Goal: Task Accomplishment & Management: Complete application form

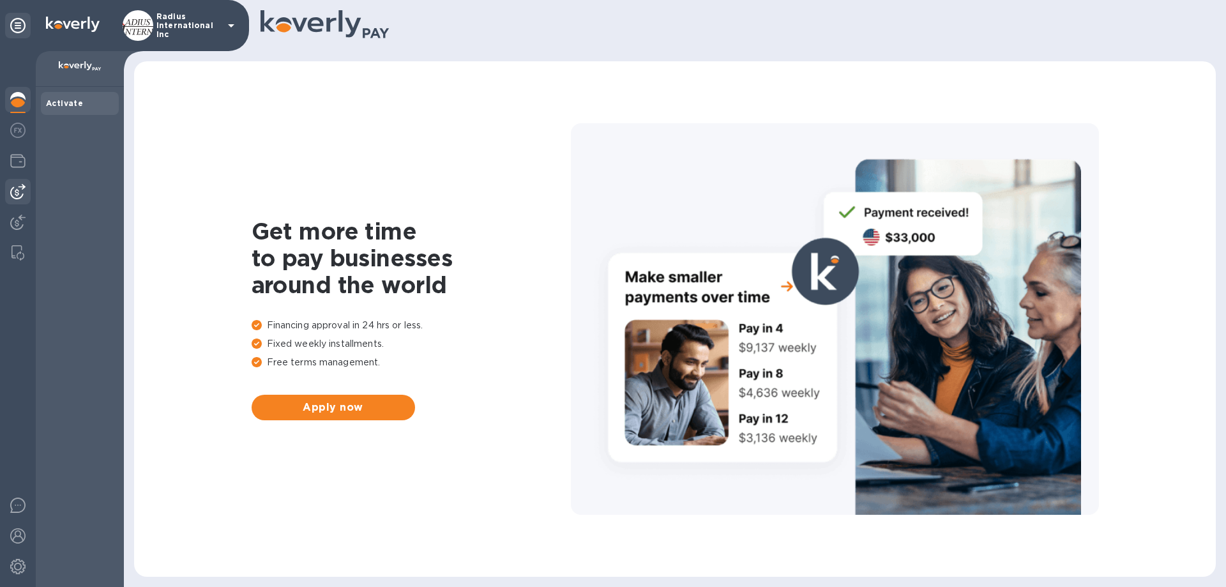
click at [10, 194] on img at bounding box center [17, 191] width 15 height 15
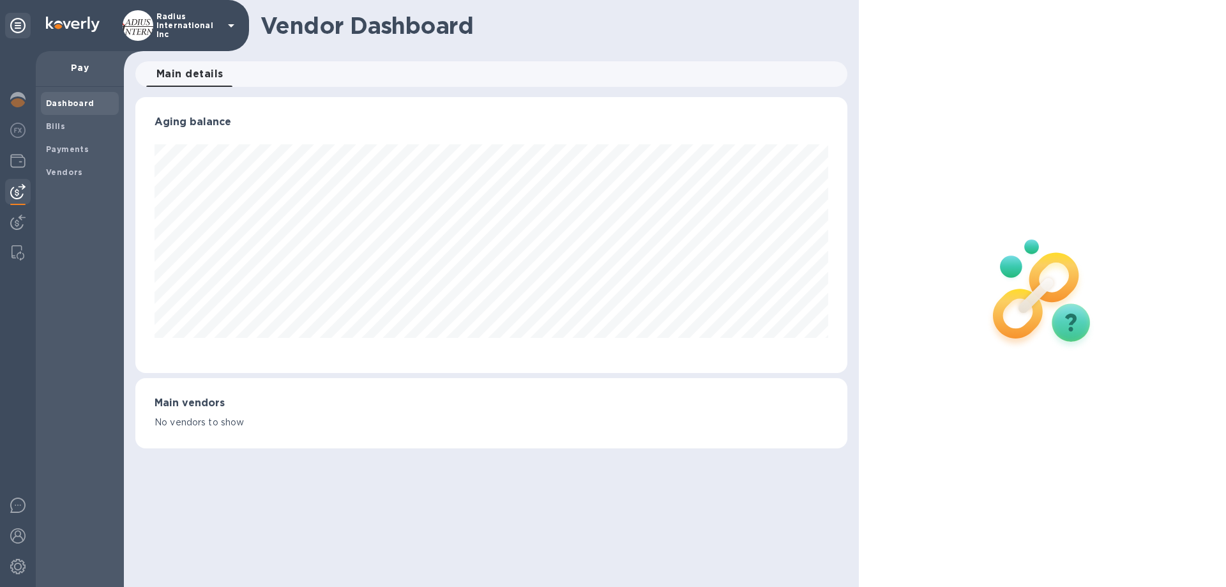
drag, startPoint x: 86, startPoint y: 151, endPoint x: 120, endPoint y: 141, distance: 35.8
click at [86, 150] on b "Payments" at bounding box center [67, 149] width 43 height 10
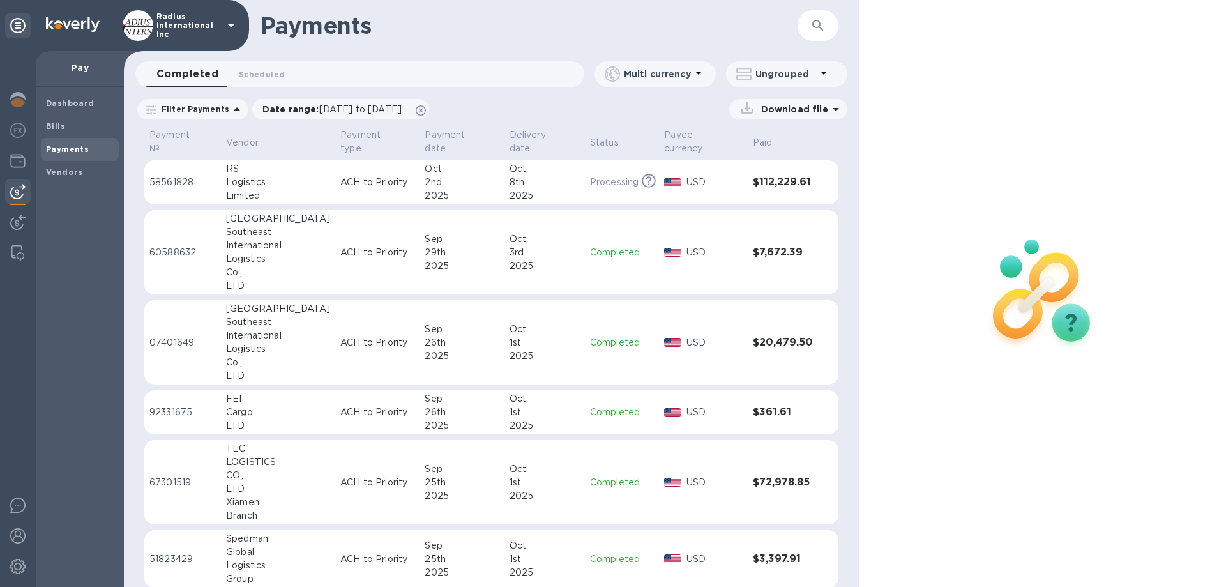
drag, startPoint x: 72, startPoint y: 130, endPoint x: 286, endPoint y: 127, distance: 213.8
click at [71, 130] on span "Bills" at bounding box center [80, 126] width 68 height 13
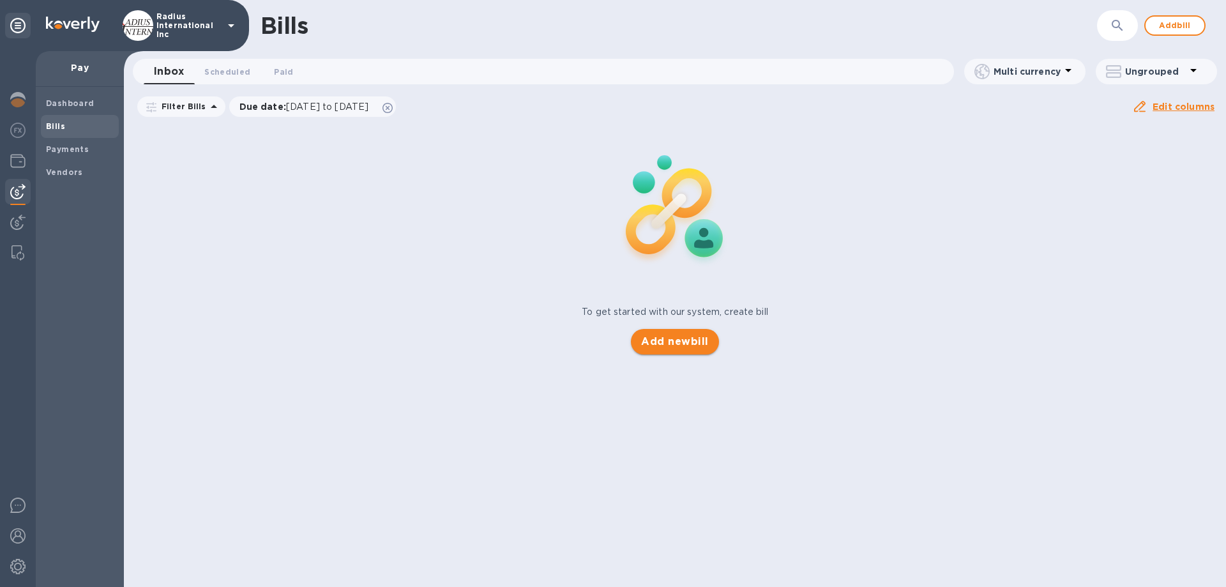
click at [668, 343] on span "Add new bill" at bounding box center [674, 341] width 67 height 15
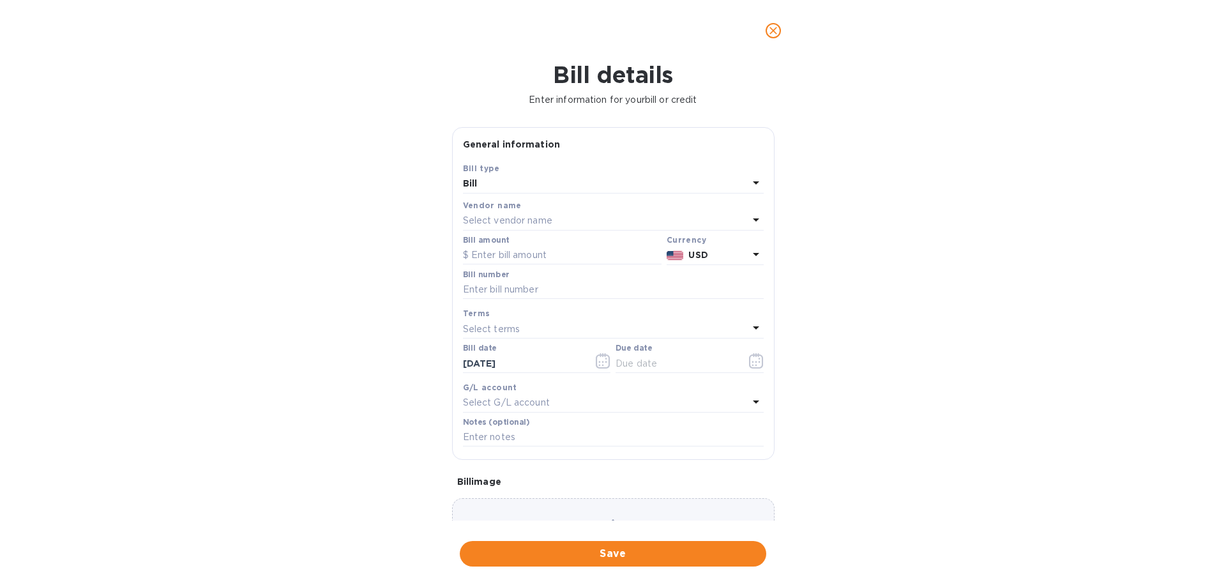
click at [558, 219] on div "Select vendor name" at bounding box center [605, 221] width 285 height 18
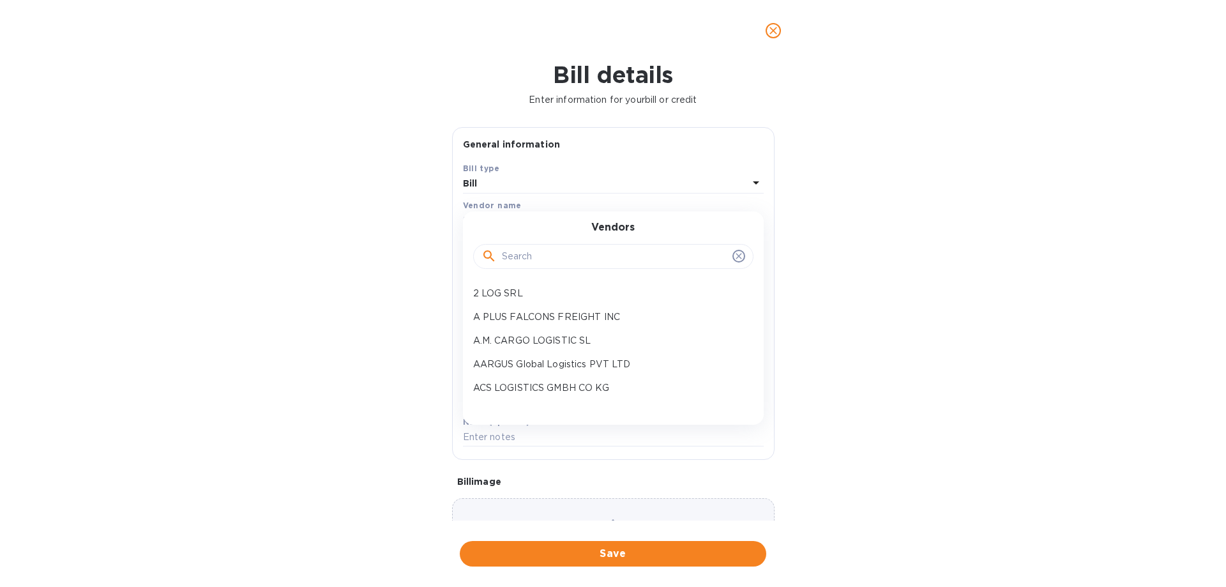
drag, startPoint x: 524, startPoint y: 256, endPoint x: 514, endPoint y: 253, distance: 10.5
click at [525, 256] on input "text" at bounding box center [614, 256] width 225 height 19
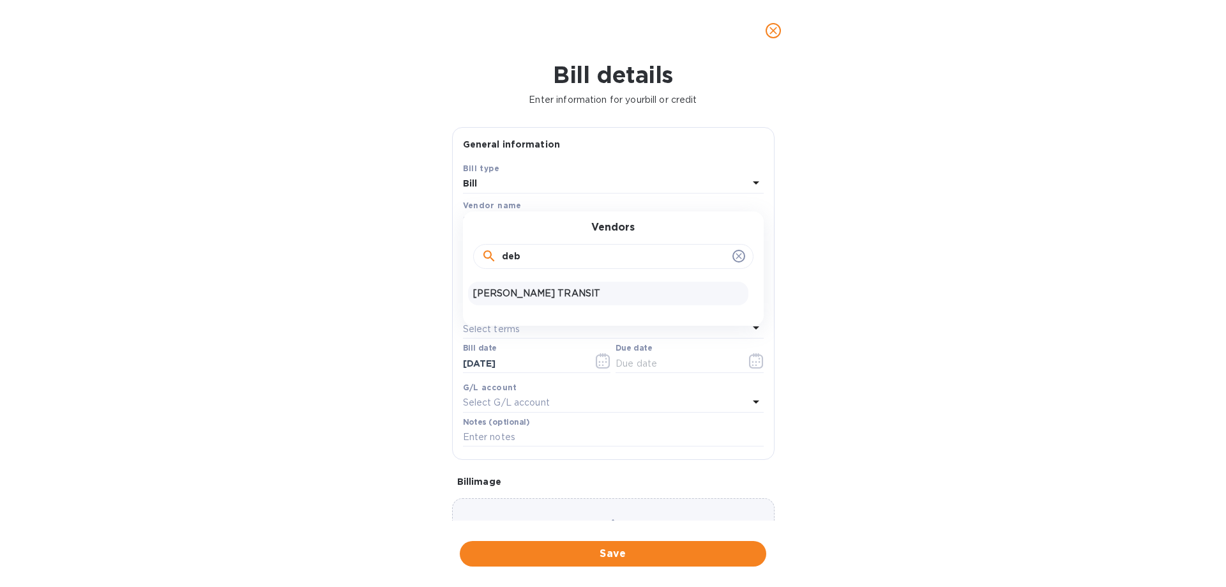
type input "deb"
click at [544, 288] on p "[PERSON_NAME] TRANSIT" at bounding box center [608, 293] width 270 height 13
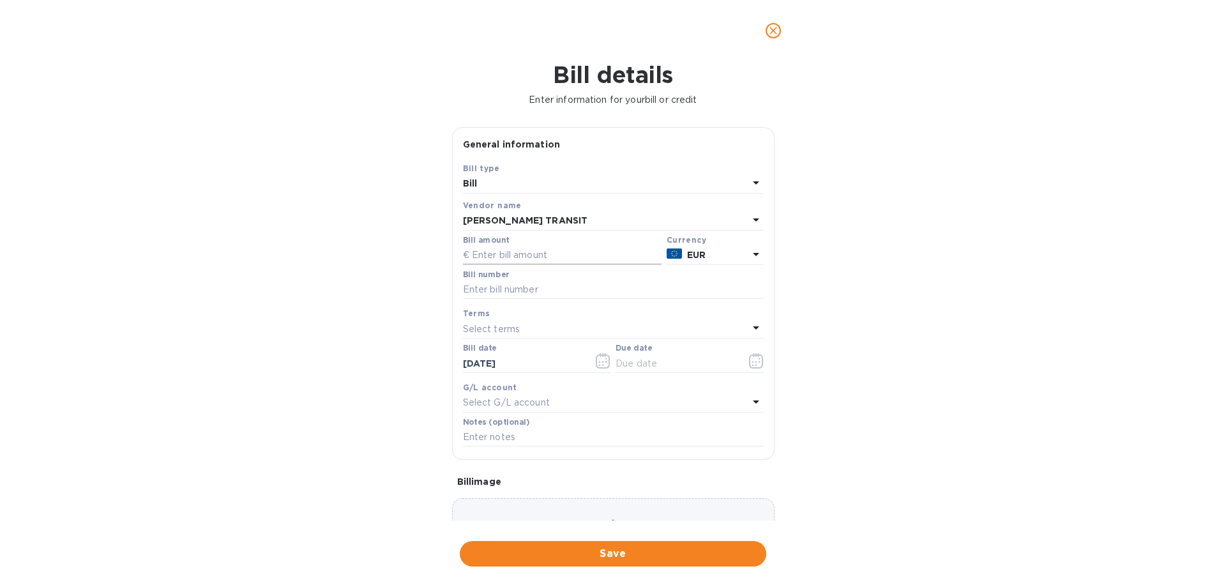
click at [558, 255] on input "text" at bounding box center [562, 255] width 199 height 19
type input "2,573.60"
click at [514, 292] on input "text" at bounding box center [613, 289] width 301 height 19
paste input "25300385"
type input "25300385"
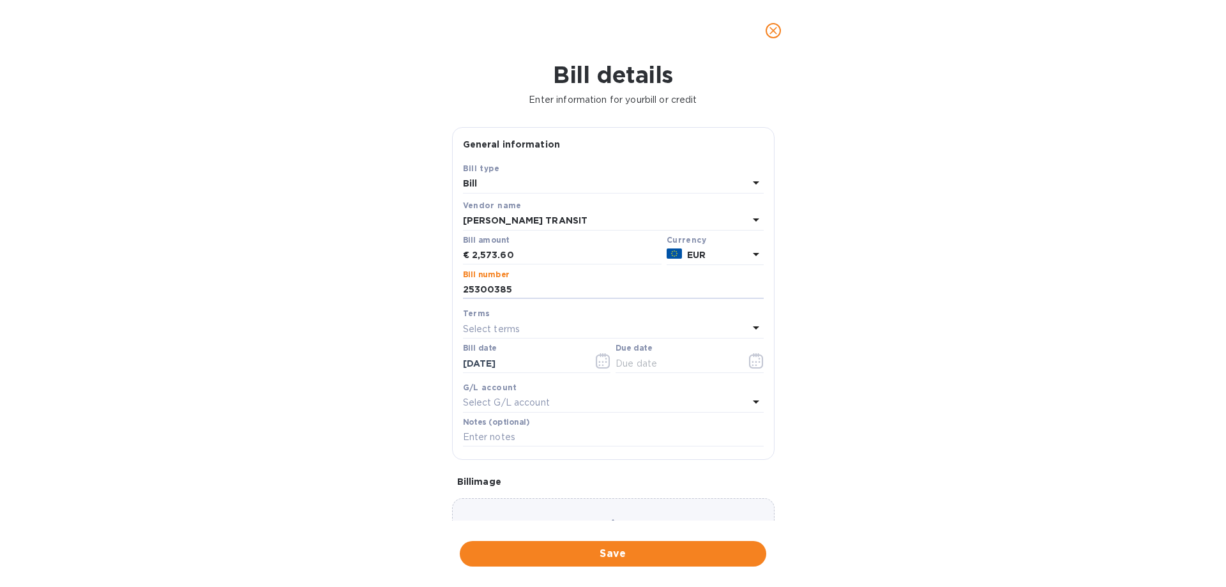
drag, startPoint x: 945, startPoint y: 173, endPoint x: 742, endPoint y: 345, distance: 266.3
click at [942, 177] on div "Bill details Enter information for your bill or credit General information Save…" at bounding box center [613, 323] width 1226 height 525
drag, startPoint x: 672, startPoint y: 363, endPoint x: 753, endPoint y: 361, distance: 81.1
click at [673, 363] on input "text" at bounding box center [675, 363] width 121 height 19
click at [753, 361] on icon "button" at bounding box center [756, 360] width 15 height 15
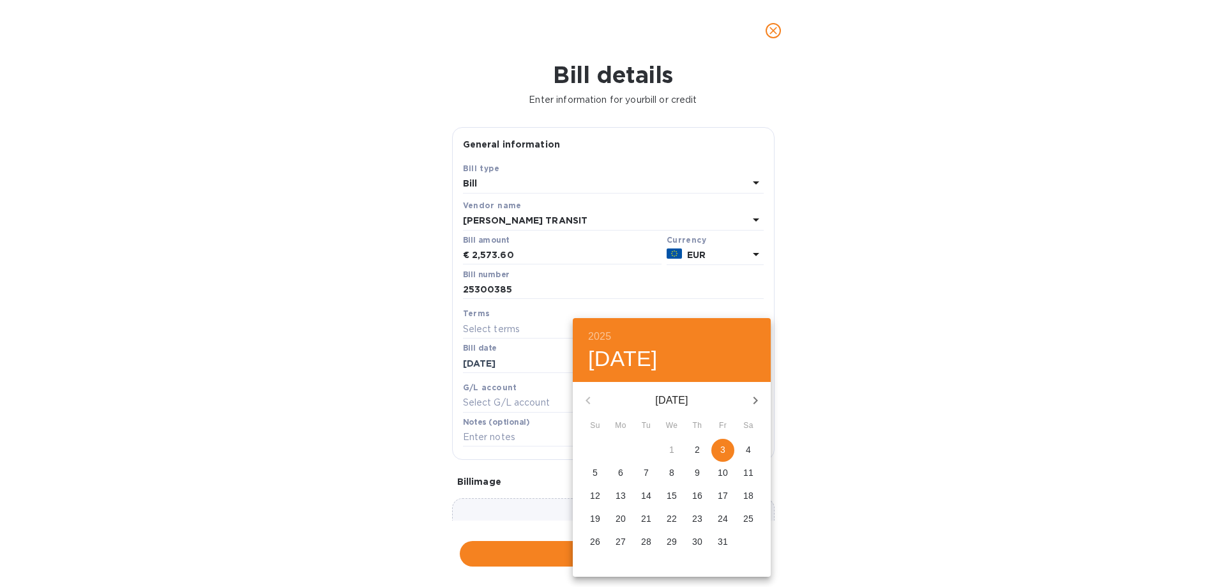
click at [724, 448] on p "3" at bounding box center [722, 449] width 5 height 13
type input "[DATE]"
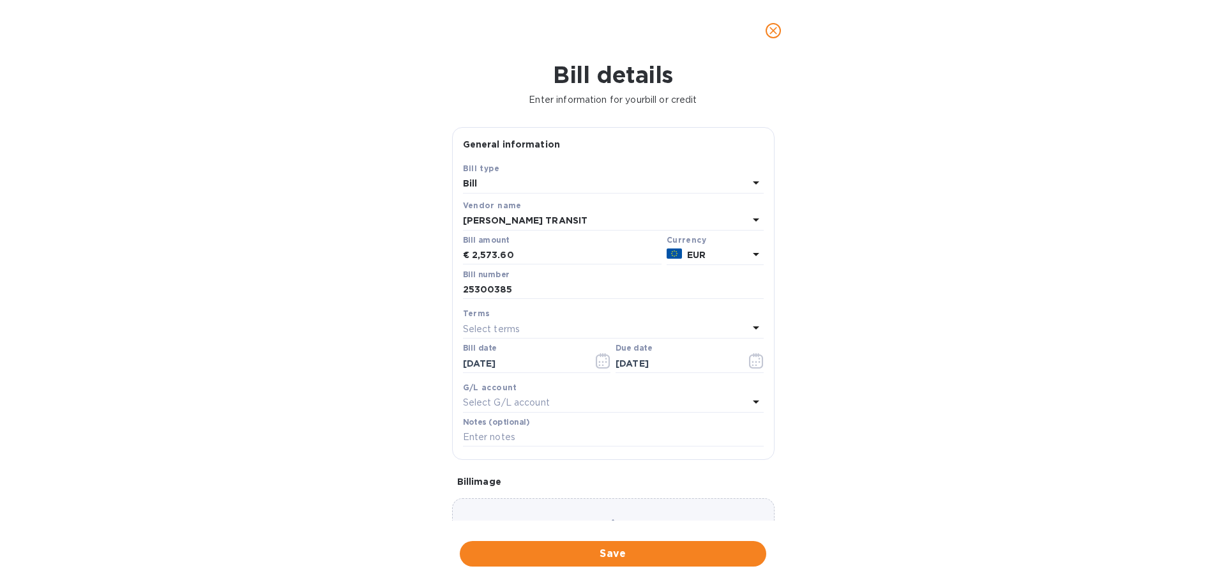
drag, startPoint x: 894, startPoint y: 442, endPoint x: 758, endPoint y: 496, distance: 146.4
click at [885, 445] on div "2025 Fri, Oct [DATE] Mo Tu We Th Fr Sa 28 29 30 1 2 3 4 5 6 7 8 9 10 11 12 13 1…" at bounding box center [613, 293] width 1226 height 587
click at [631, 551] on span "Save" at bounding box center [613, 553] width 286 height 15
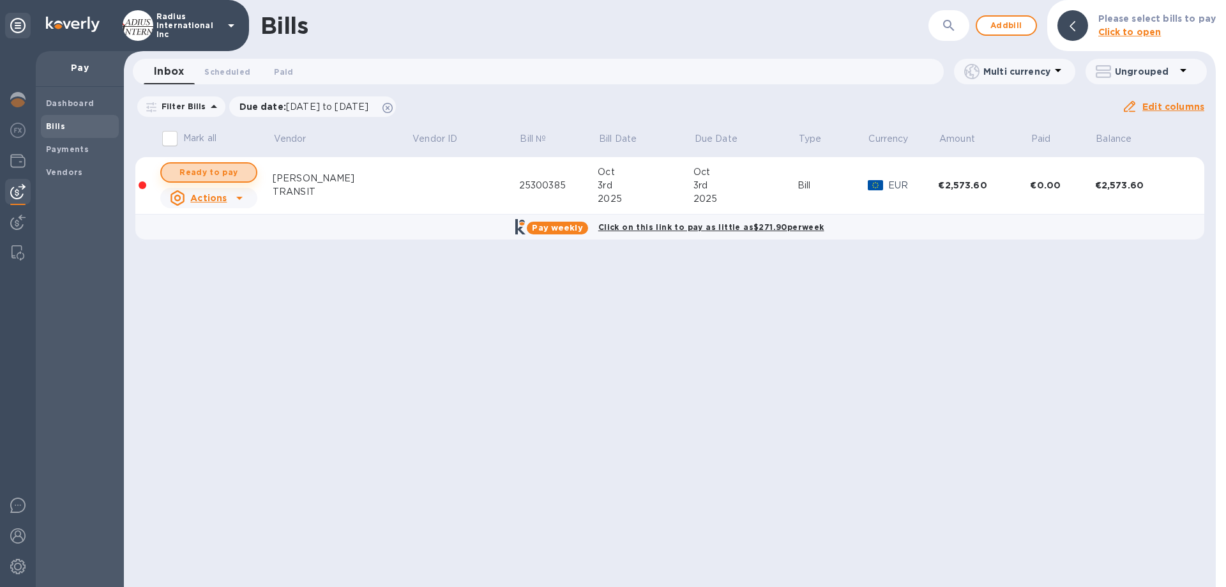
click at [207, 169] on span "Ready to pay" at bounding box center [209, 172] width 74 height 15
checkbox input "true"
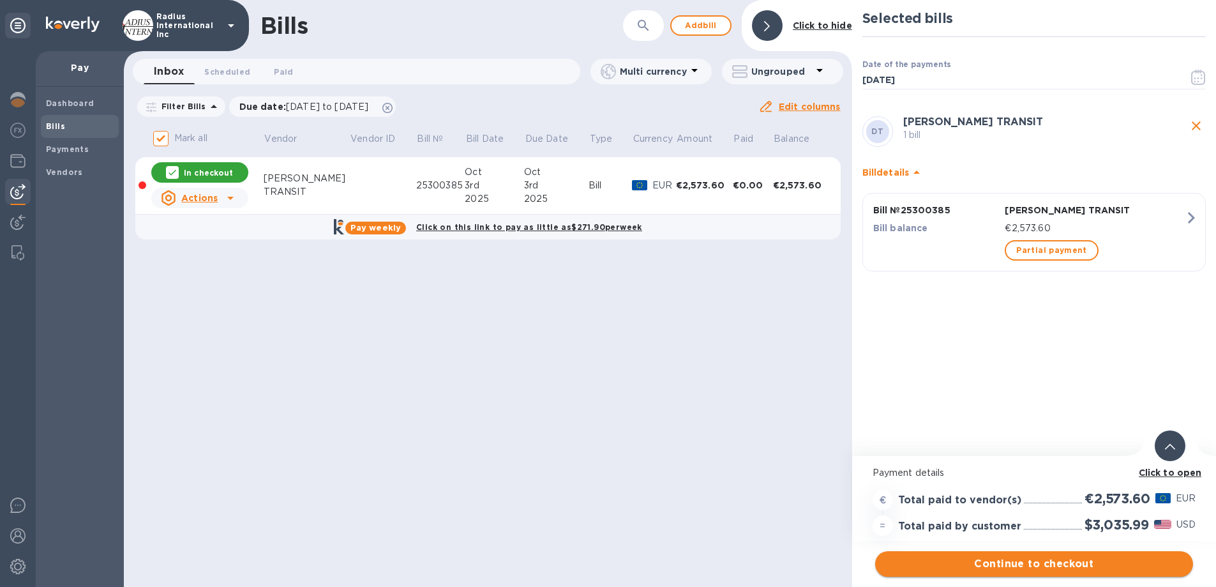
click at [989, 560] on span "Continue to checkout" at bounding box center [1033, 563] width 297 height 15
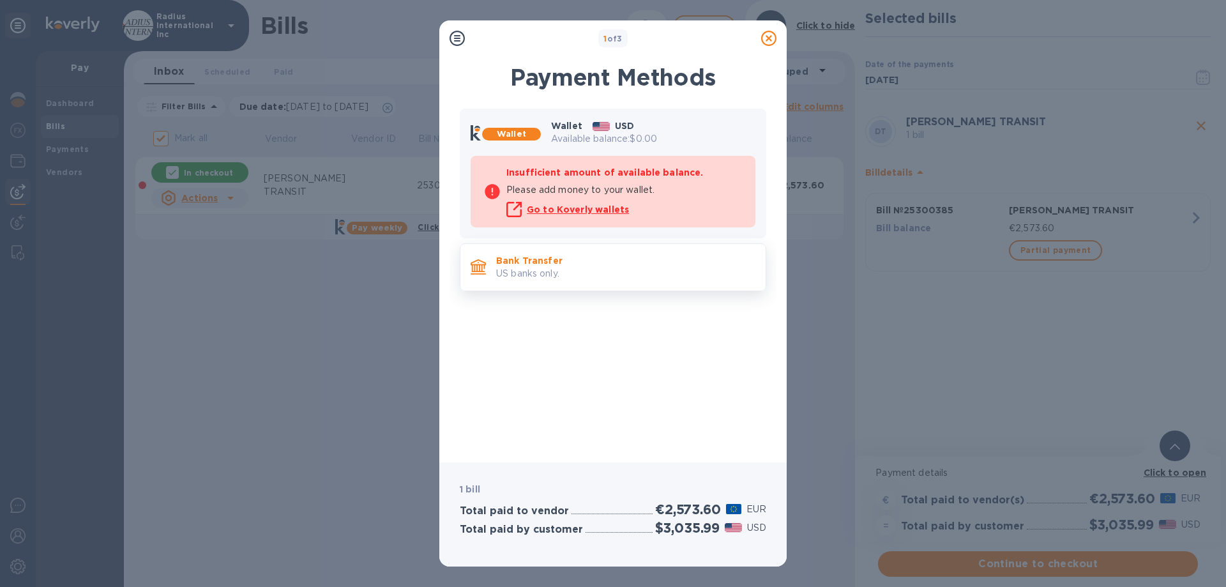
click at [641, 259] on p "Bank Transfer" at bounding box center [625, 260] width 259 height 13
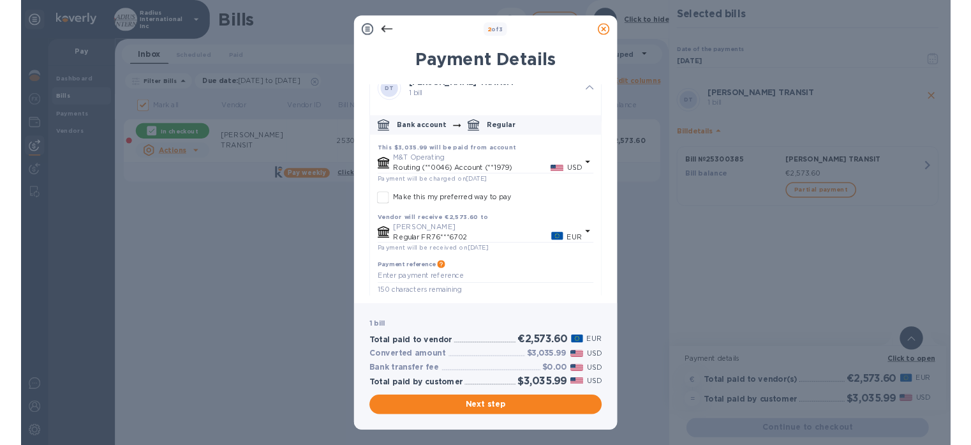
scroll to position [32, 0]
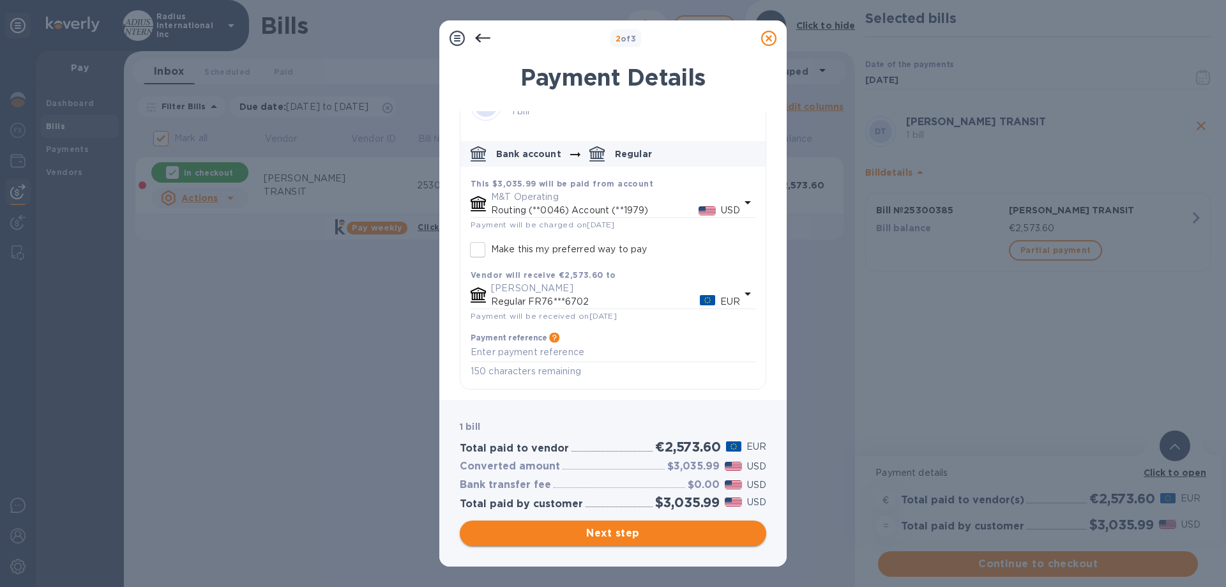
click at [623, 531] on span "Next step" at bounding box center [613, 532] width 286 height 15
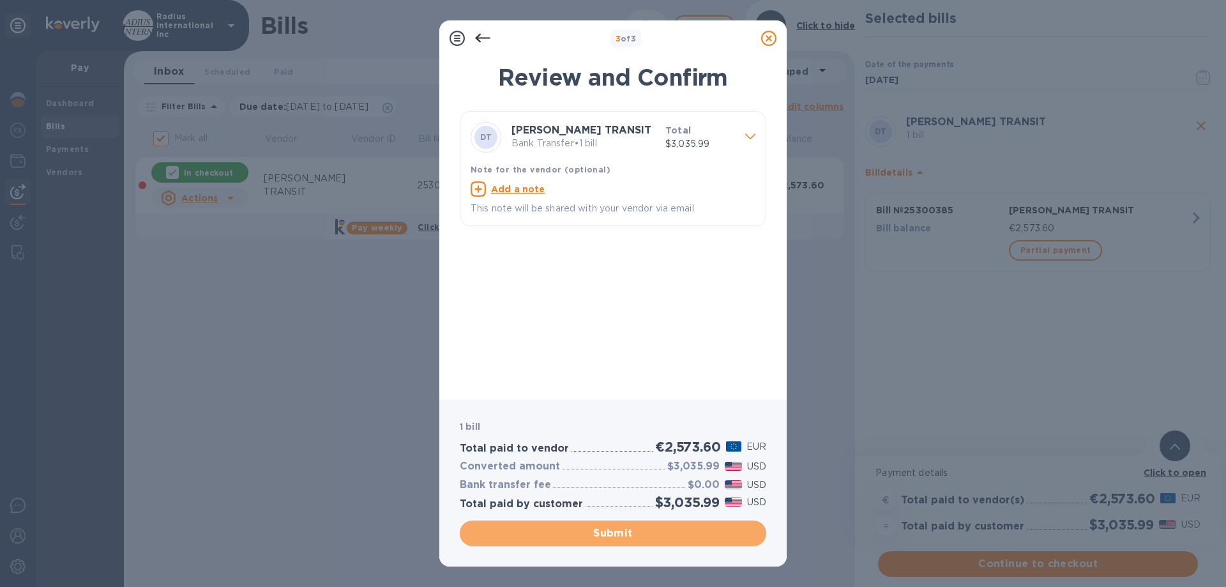
drag, startPoint x: 677, startPoint y: 525, endPoint x: 1102, endPoint y: 333, distance: 465.7
click at [677, 523] on button "Submit" at bounding box center [613, 533] width 306 height 26
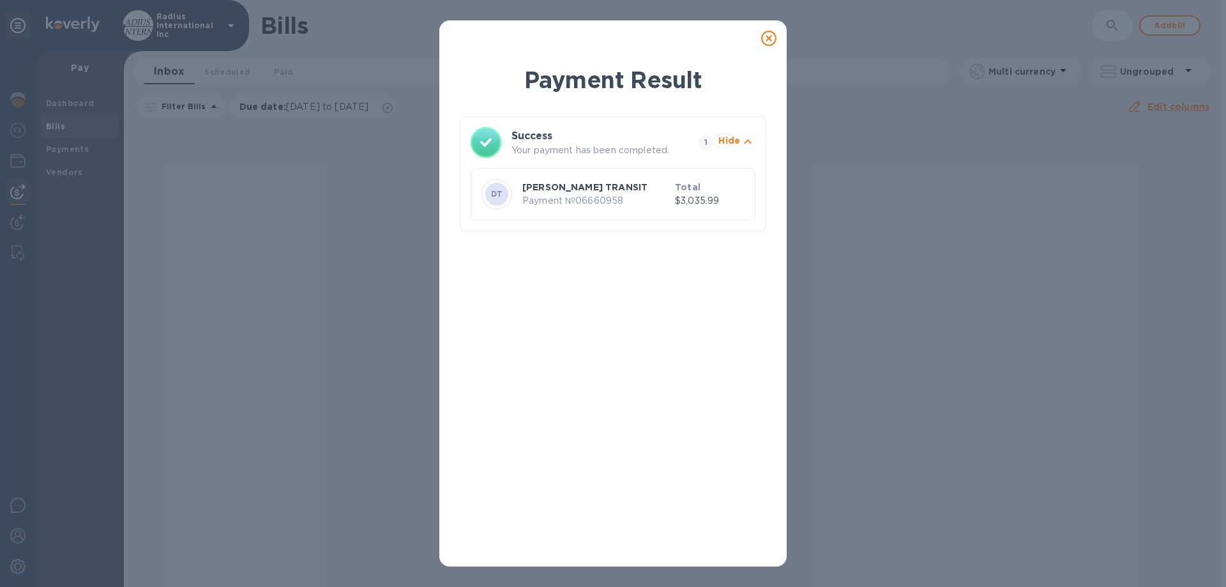
drag, startPoint x: 904, startPoint y: 257, endPoint x: 882, endPoint y: 205, distance: 56.9
click at [904, 256] on div "Payment Result Success Your payment has been completed. 1 Hide [PERSON_NAME] TR…" at bounding box center [613, 293] width 1226 height 587
drag, startPoint x: 765, startPoint y: 34, endPoint x: 875, endPoint y: 4, distance: 114.3
click at [765, 34] on icon at bounding box center [768, 38] width 15 height 15
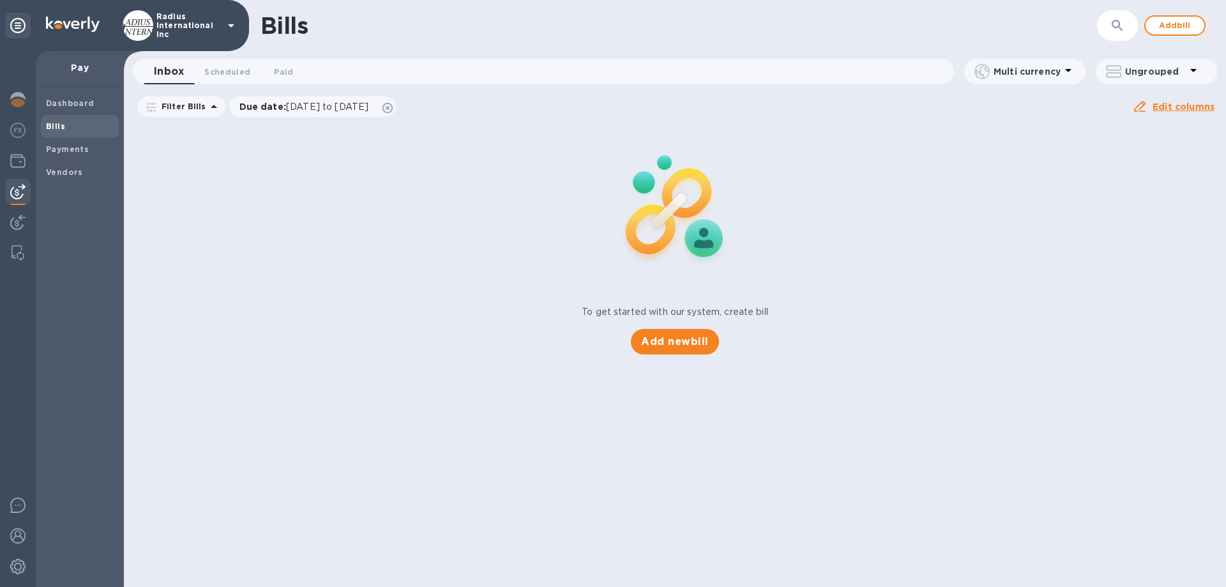
click at [64, 130] on span "Bills" at bounding box center [80, 126] width 68 height 13
click at [671, 354] on div "Add new bill" at bounding box center [675, 342] width 98 height 36
click at [675, 340] on span "Add new bill" at bounding box center [674, 341] width 67 height 15
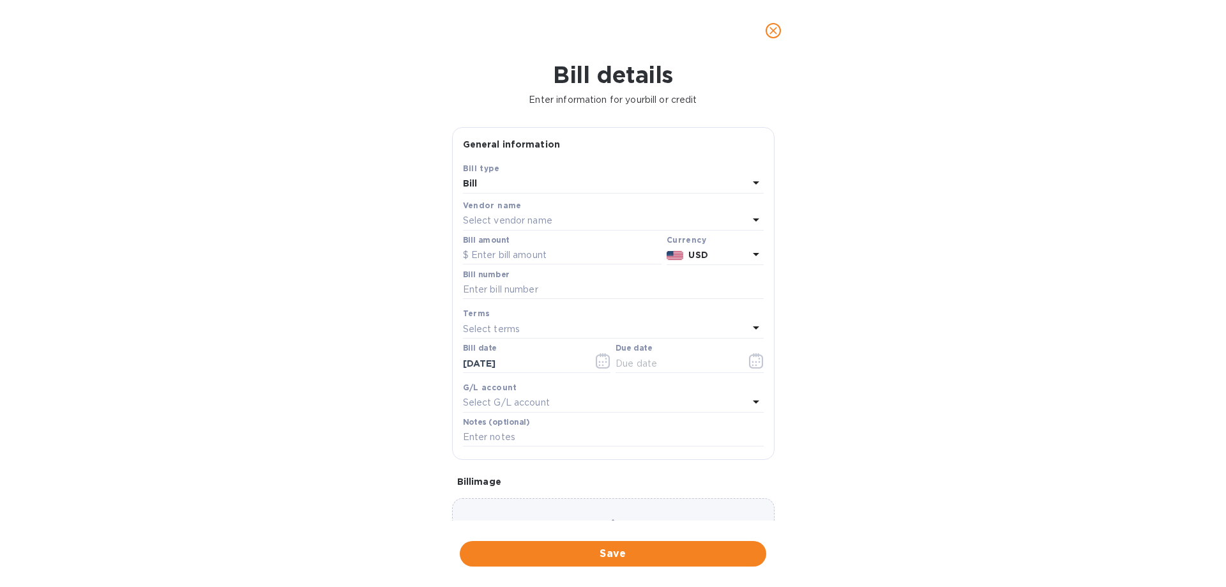
click at [514, 229] on div "Select vendor name" at bounding box center [605, 221] width 285 height 18
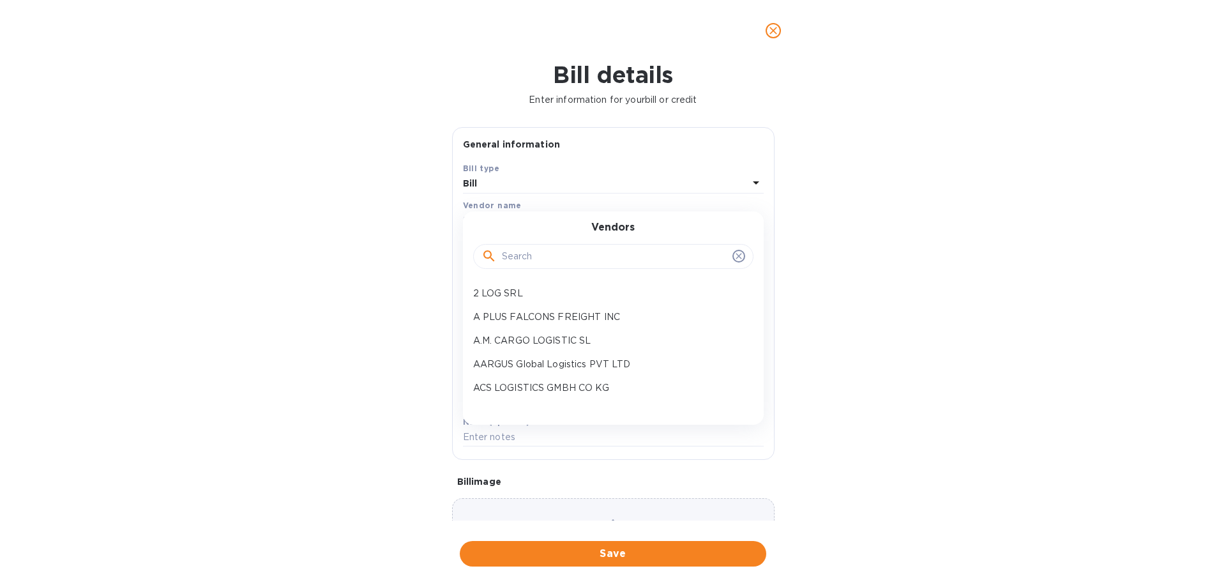
click at [548, 256] on input "text" at bounding box center [614, 256] width 225 height 19
type input "meiko"
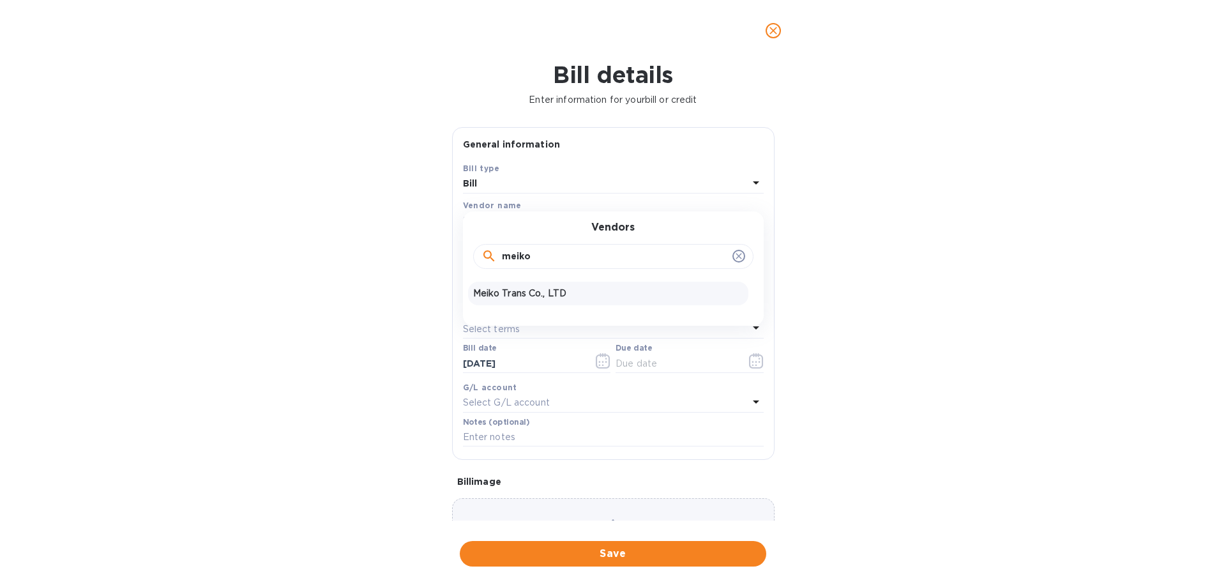
click at [550, 290] on p "Meiko Trans Co., LTD" at bounding box center [608, 293] width 270 height 13
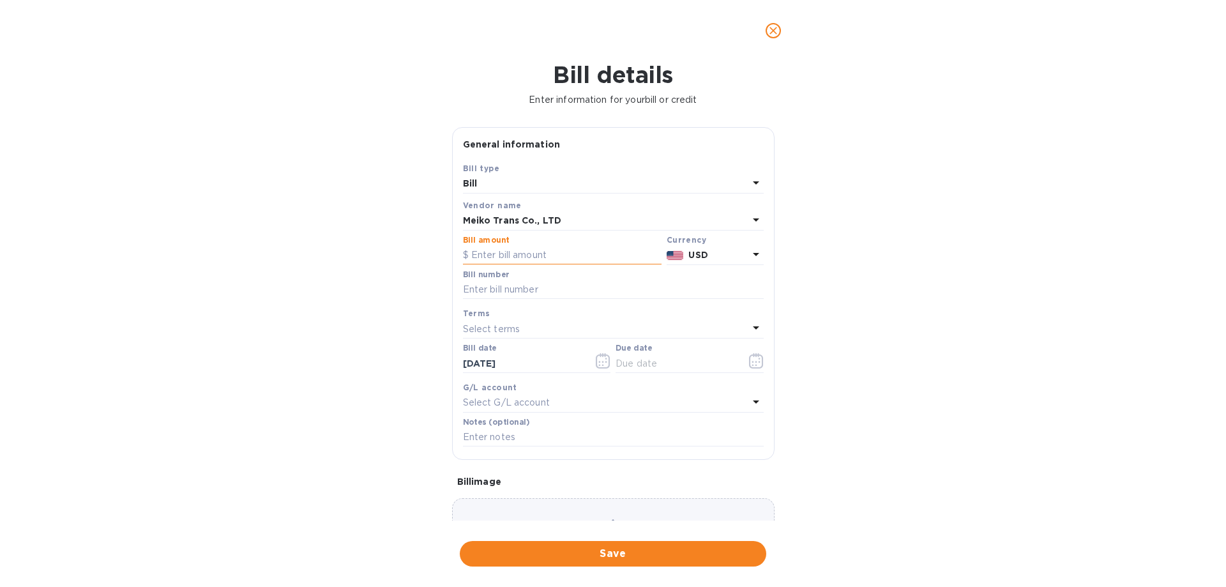
click at [557, 257] on input "text" at bounding box center [562, 255] width 199 height 19
click at [864, 255] on div "Bill details Enter information for your bill or credit General information Save…" at bounding box center [613, 323] width 1226 height 525
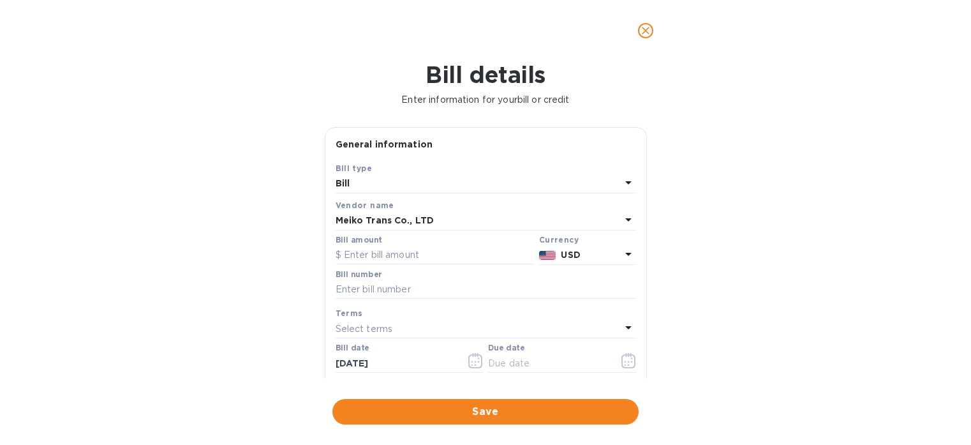
click at [553, 255] on img at bounding box center [547, 255] width 17 height 9
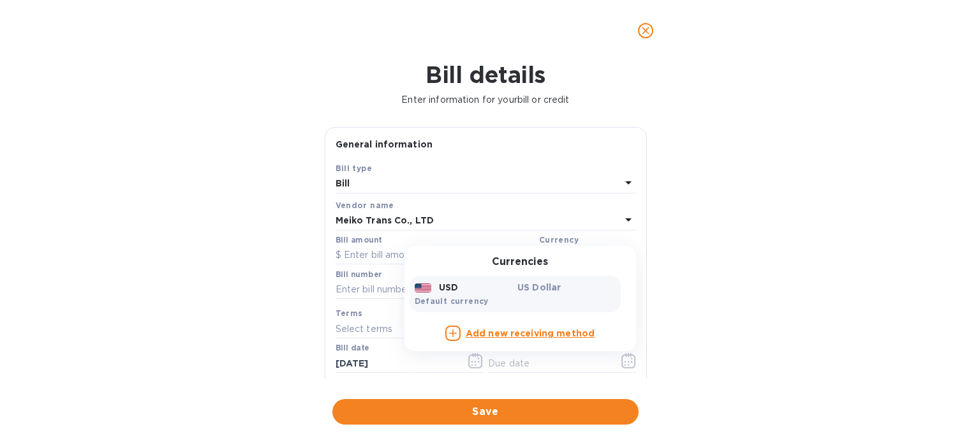
drag, startPoint x: 748, startPoint y: 248, endPoint x: 490, endPoint y: 49, distance: 325.9
click at [741, 241] on div "Bill details Enter information for your bill or credit General information Save…" at bounding box center [485, 253] width 971 height 384
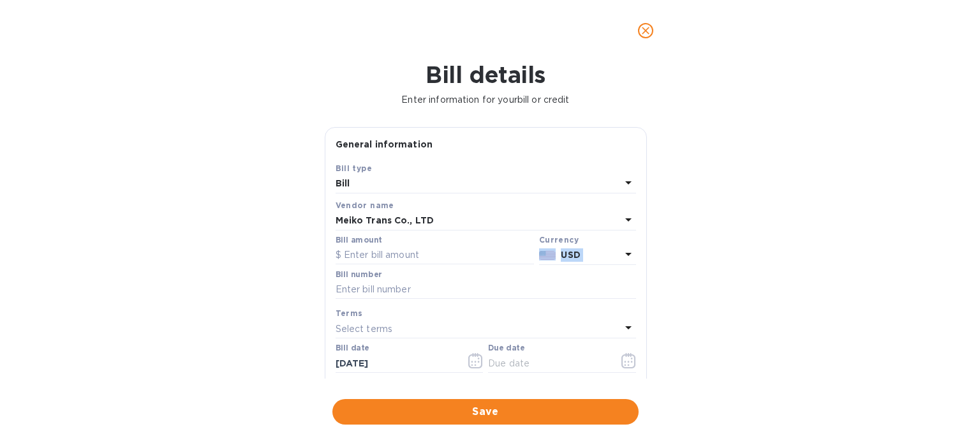
click at [645, 31] on icon "close" at bounding box center [646, 30] width 13 height 13
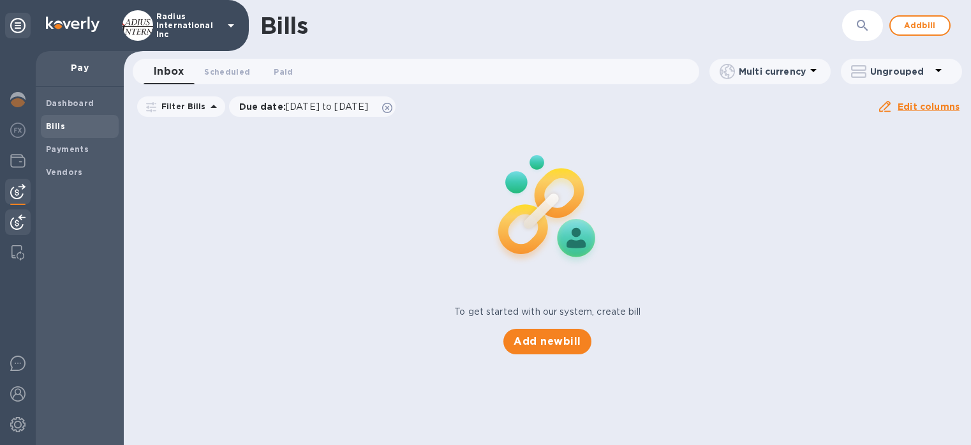
click at [16, 217] on img at bounding box center [17, 221] width 15 height 15
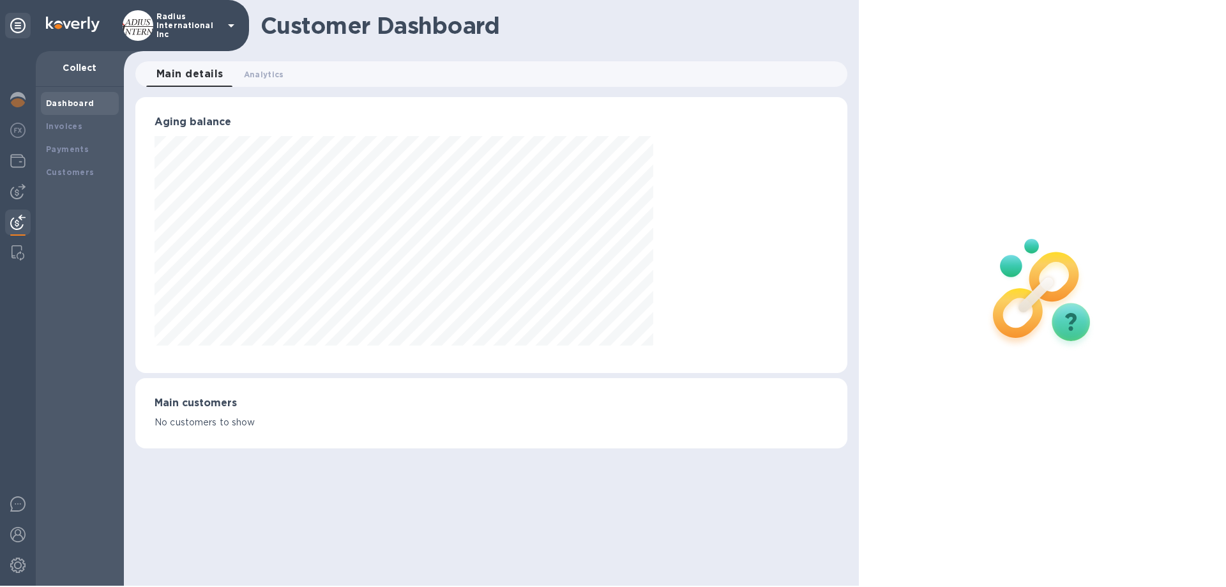
scroll to position [276, 711]
click at [93, 143] on div "Payments" at bounding box center [80, 149] width 68 height 13
